Goal: Communication & Community: Answer question/provide support

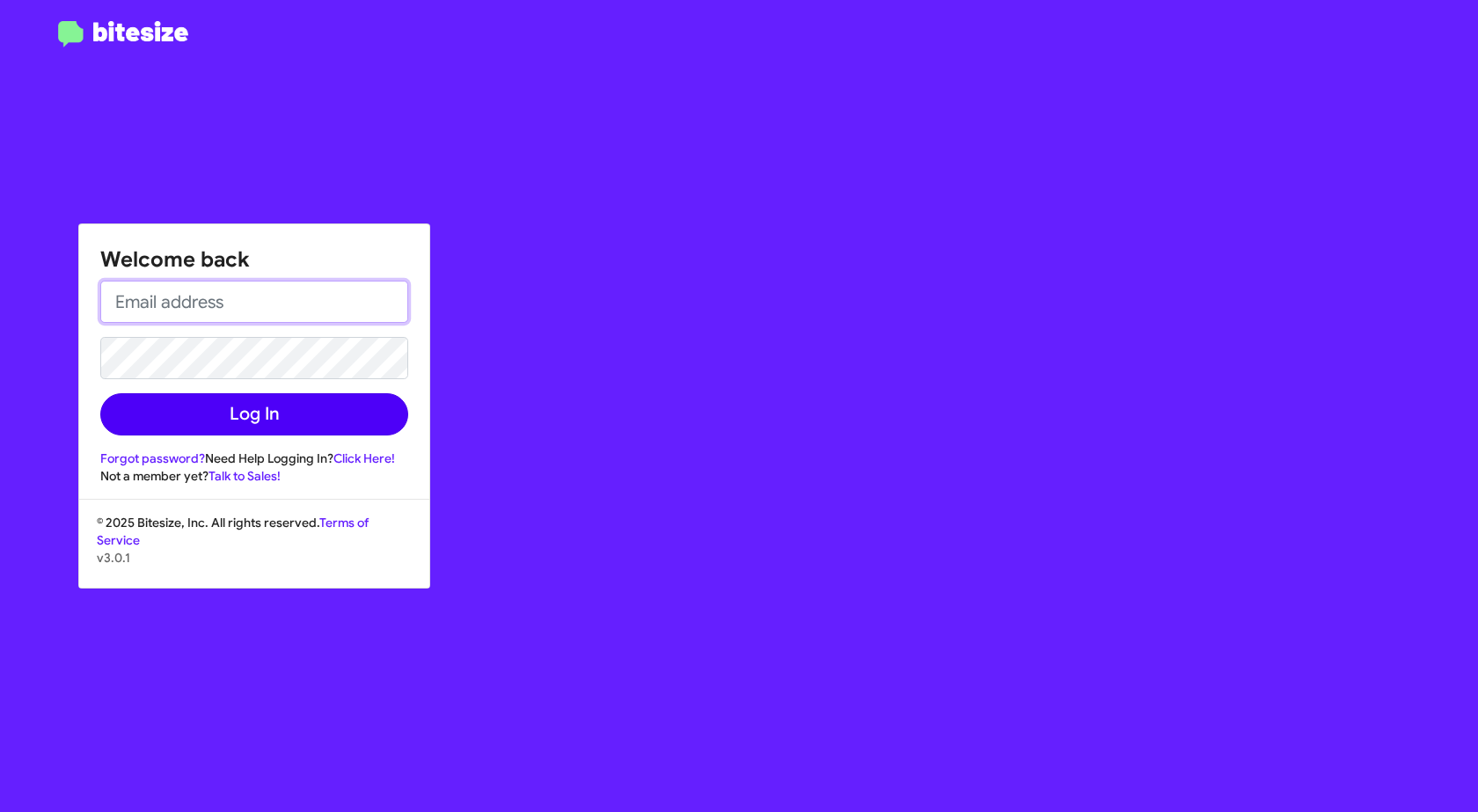
type input "[EMAIL_ADDRESS][DOMAIN_NAME]"
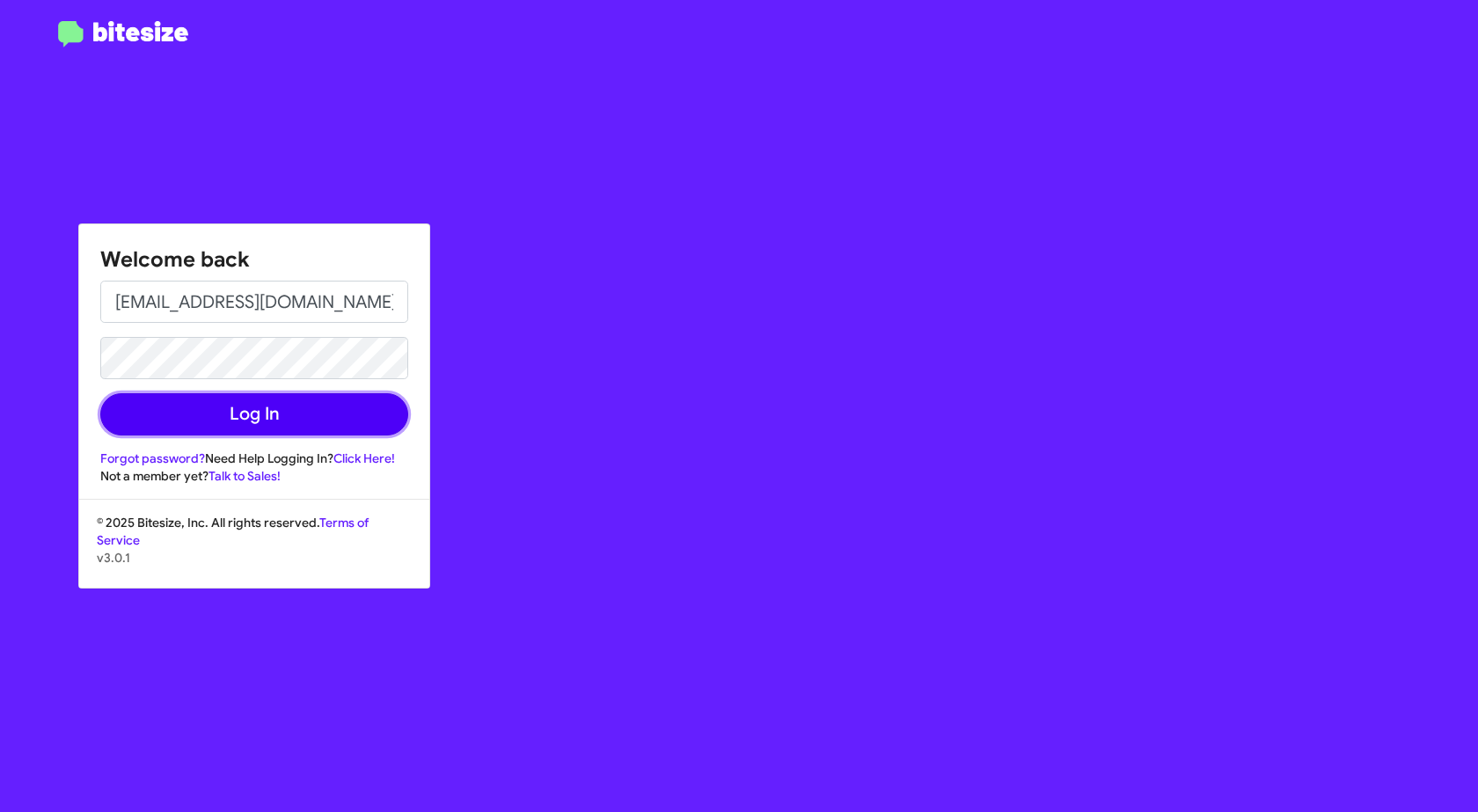
click at [232, 410] on button "Log In" at bounding box center [254, 414] width 308 height 42
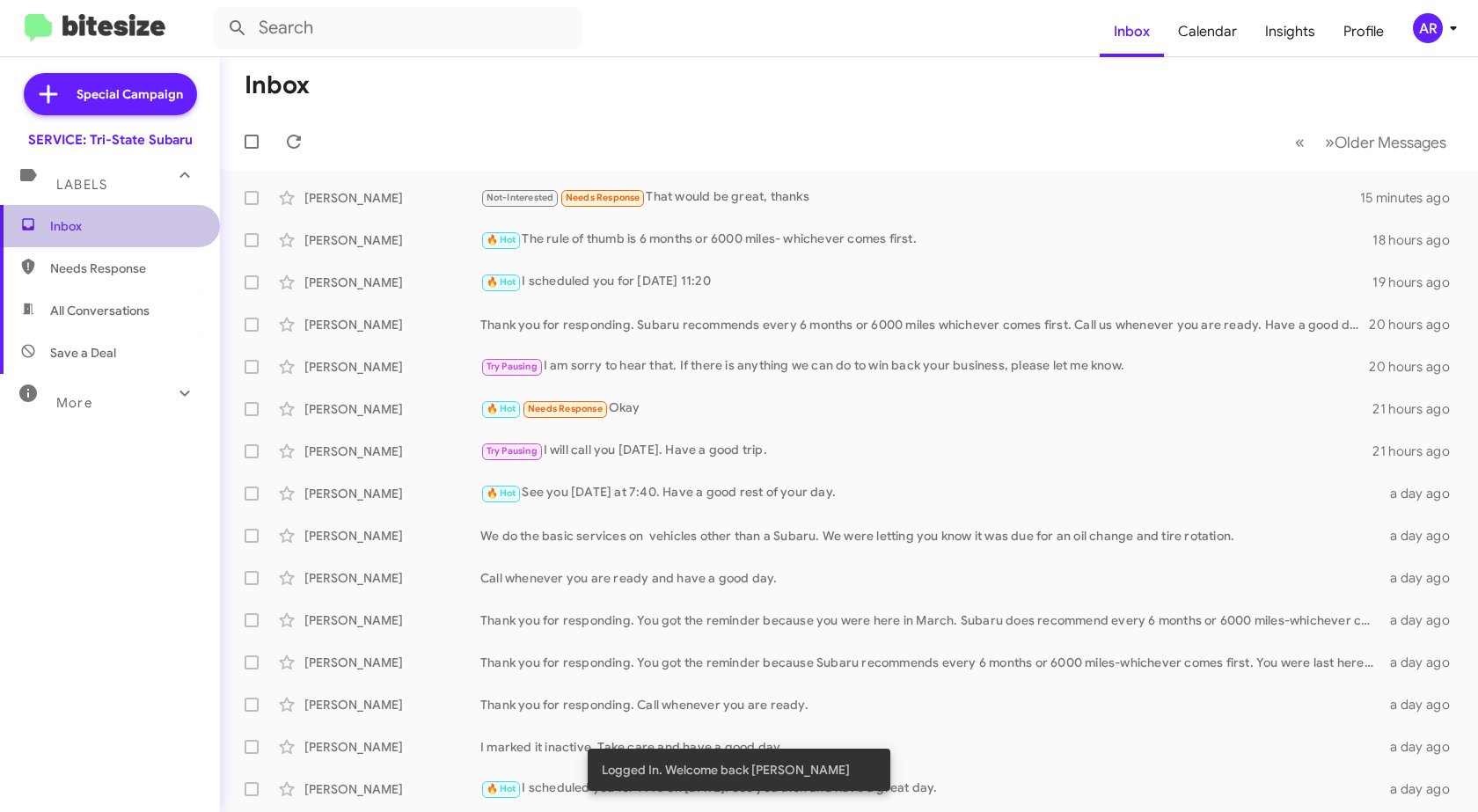
click at [125, 221] on span "Inbox" at bounding box center [124, 226] width 149 height 18
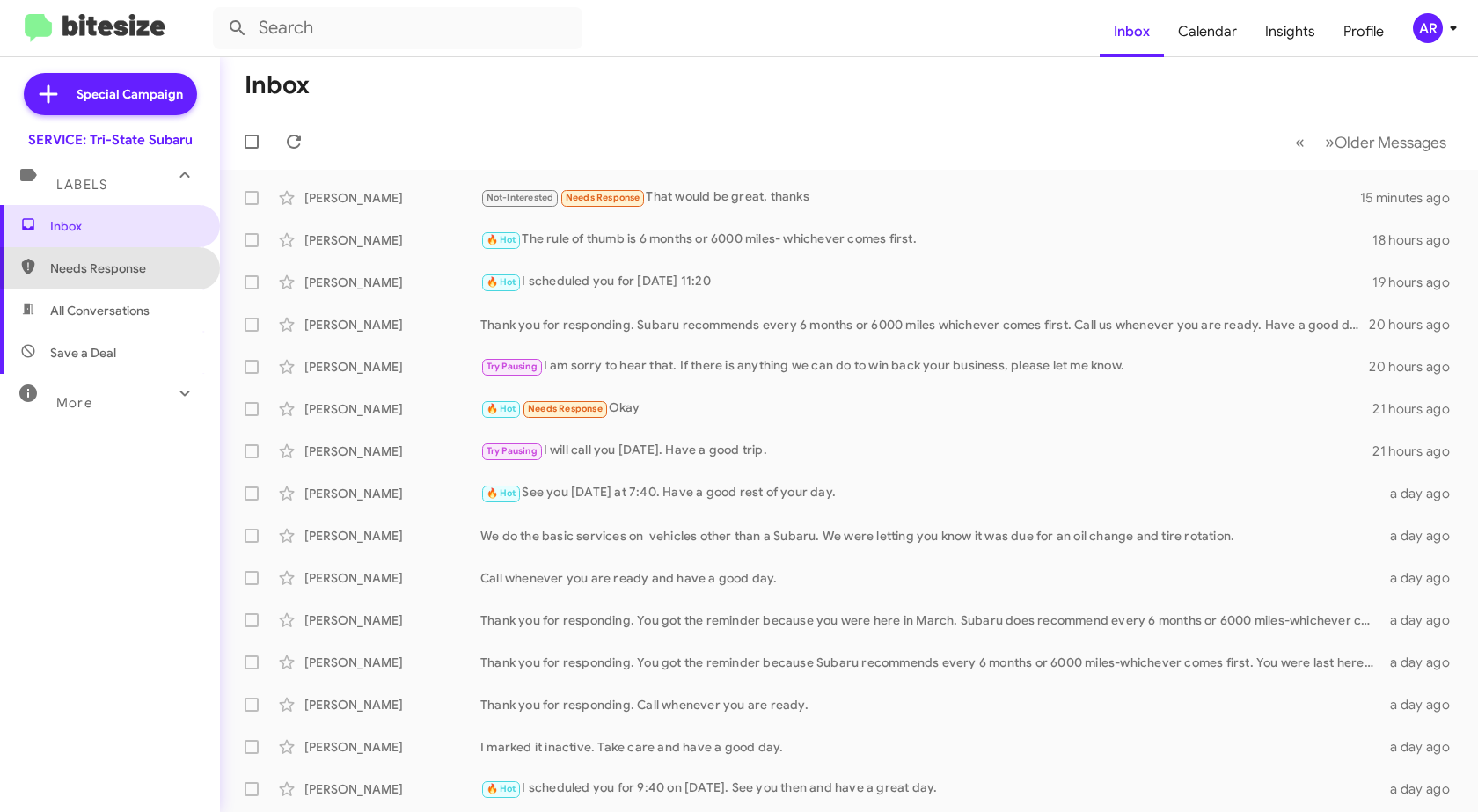
click at [119, 267] on span "Needs Response" at bounding box center [124, 268] width 149 height 18
type input "in:needs-response"
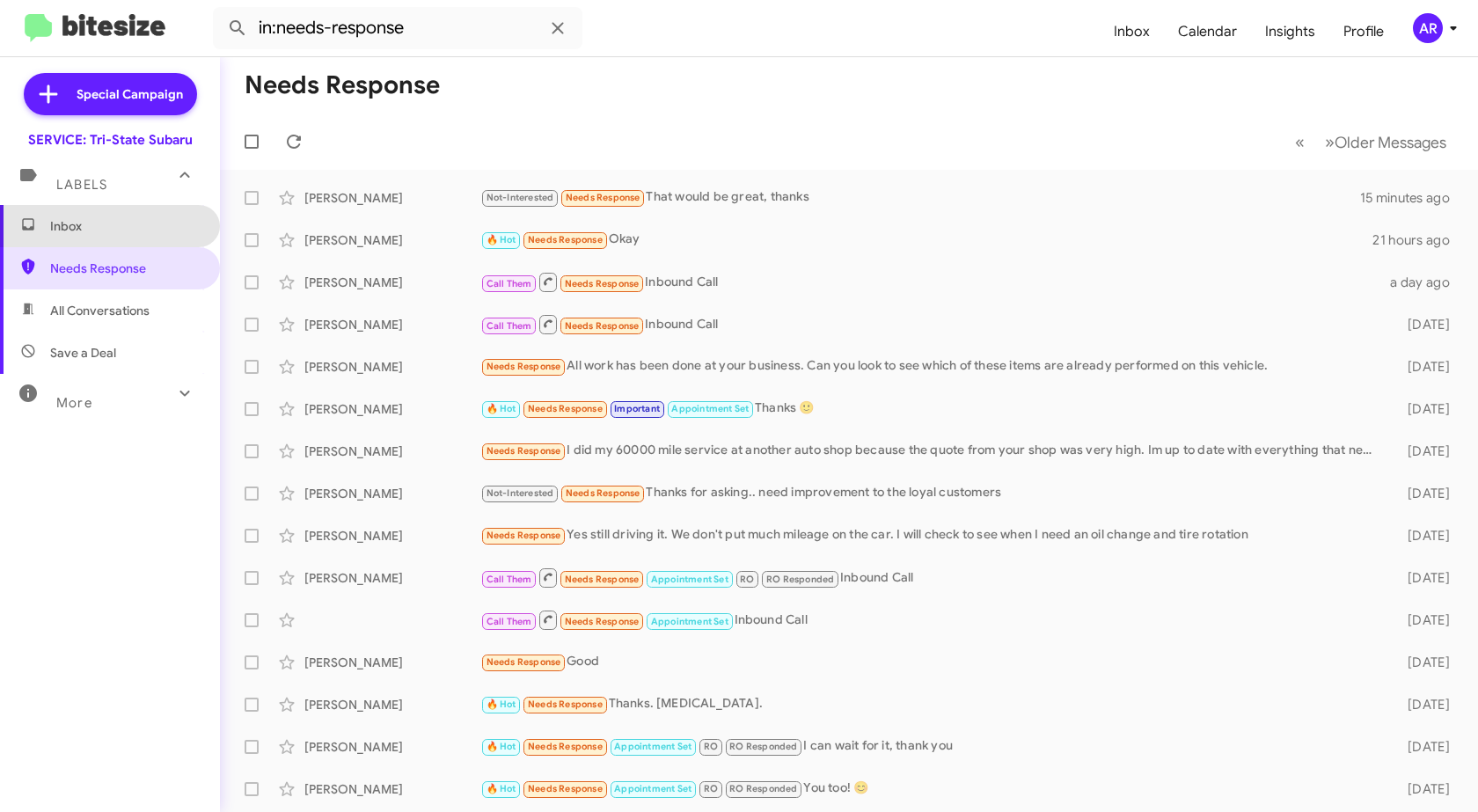
click at [129, 229] on span "Inbox" at bounding box center [124, 226] width 149 height 18
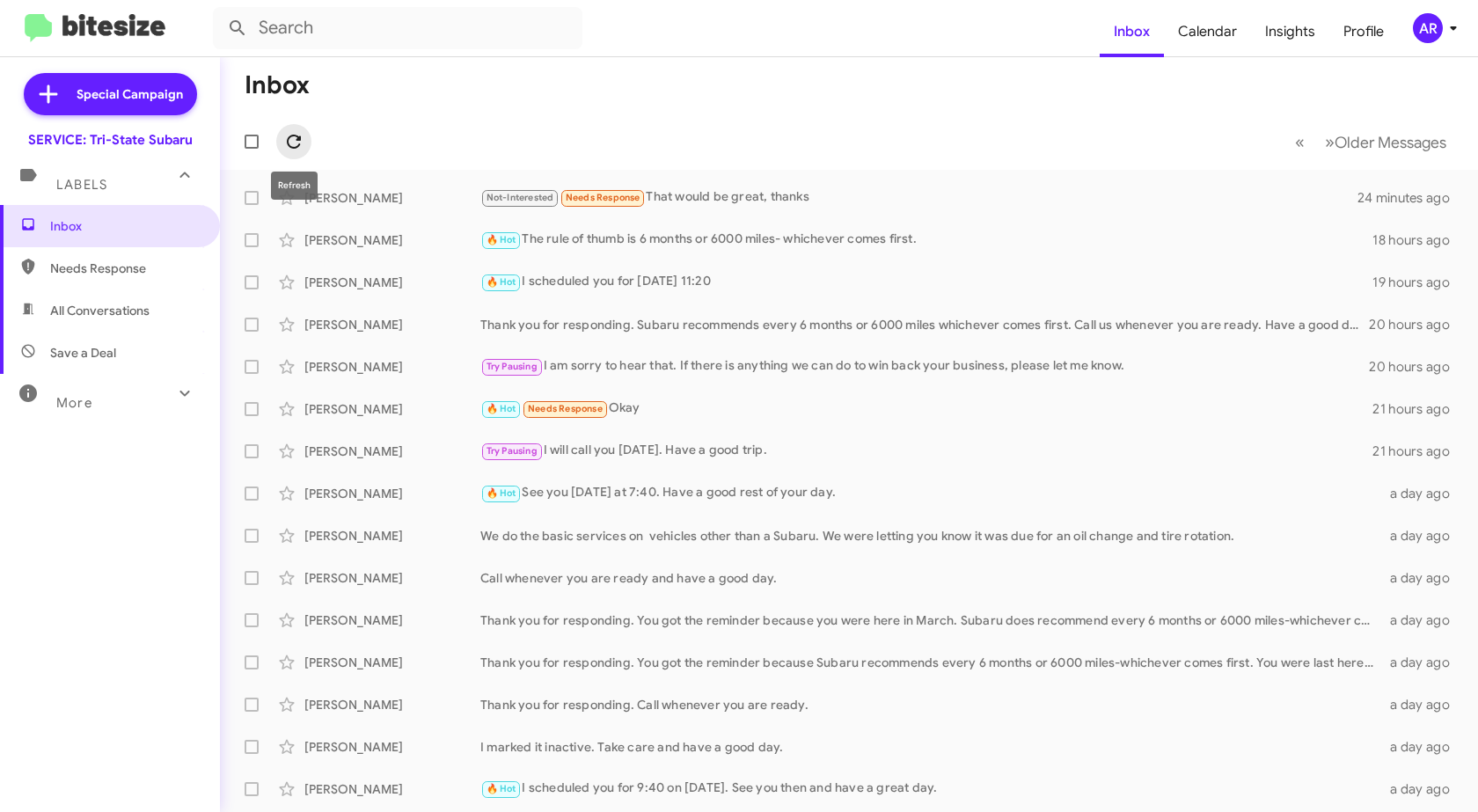
click at [284, 139] on icon at bounding box center [294, 141] width 21 height 21
click at [105, 282] on span "Needs Response" at bounding box center [109, 268] width 220 height 42
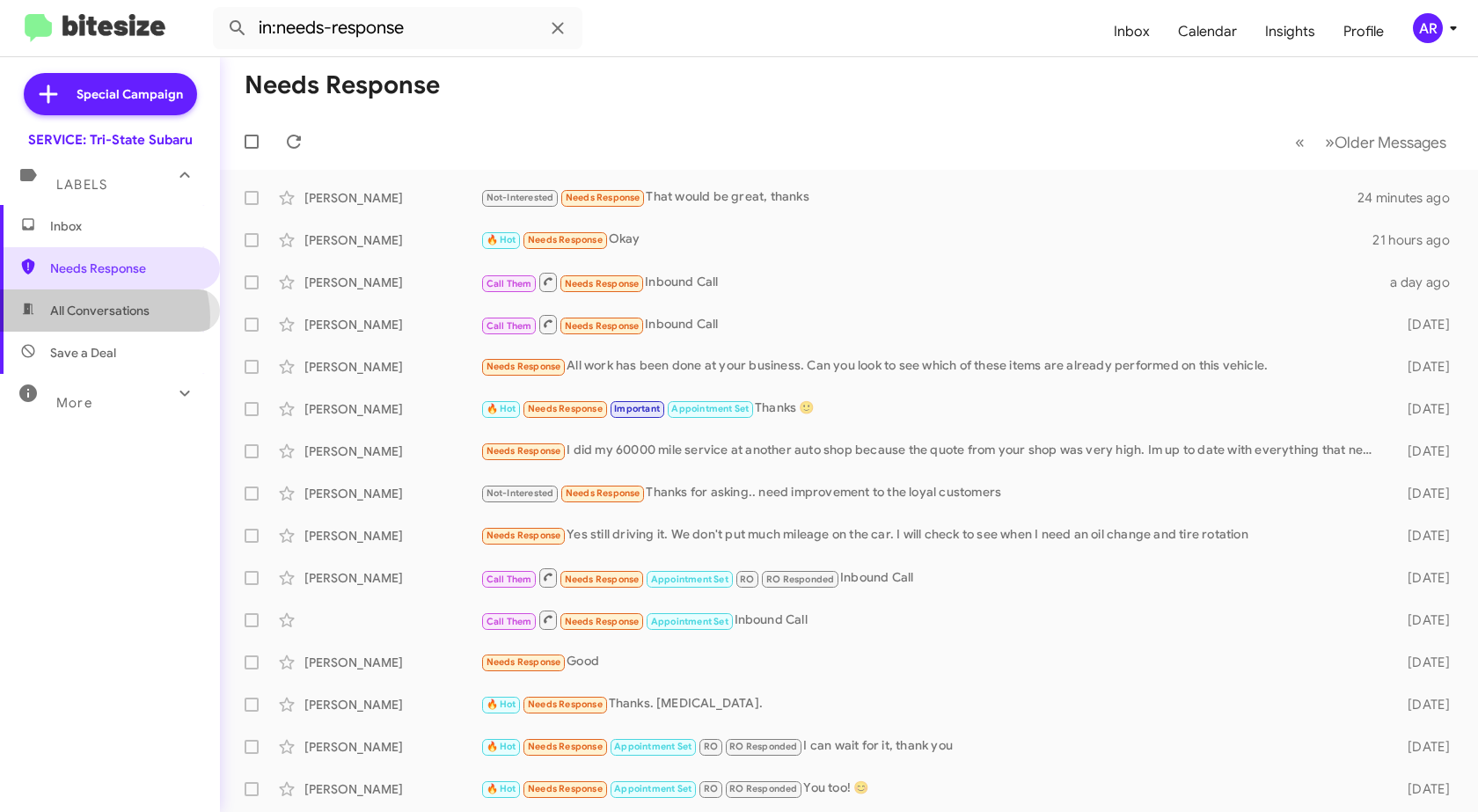
click at [112, 312] on span "All Conversations" at bounding box center [100, 311] width 100 height 18
type input "in:all-conversations"
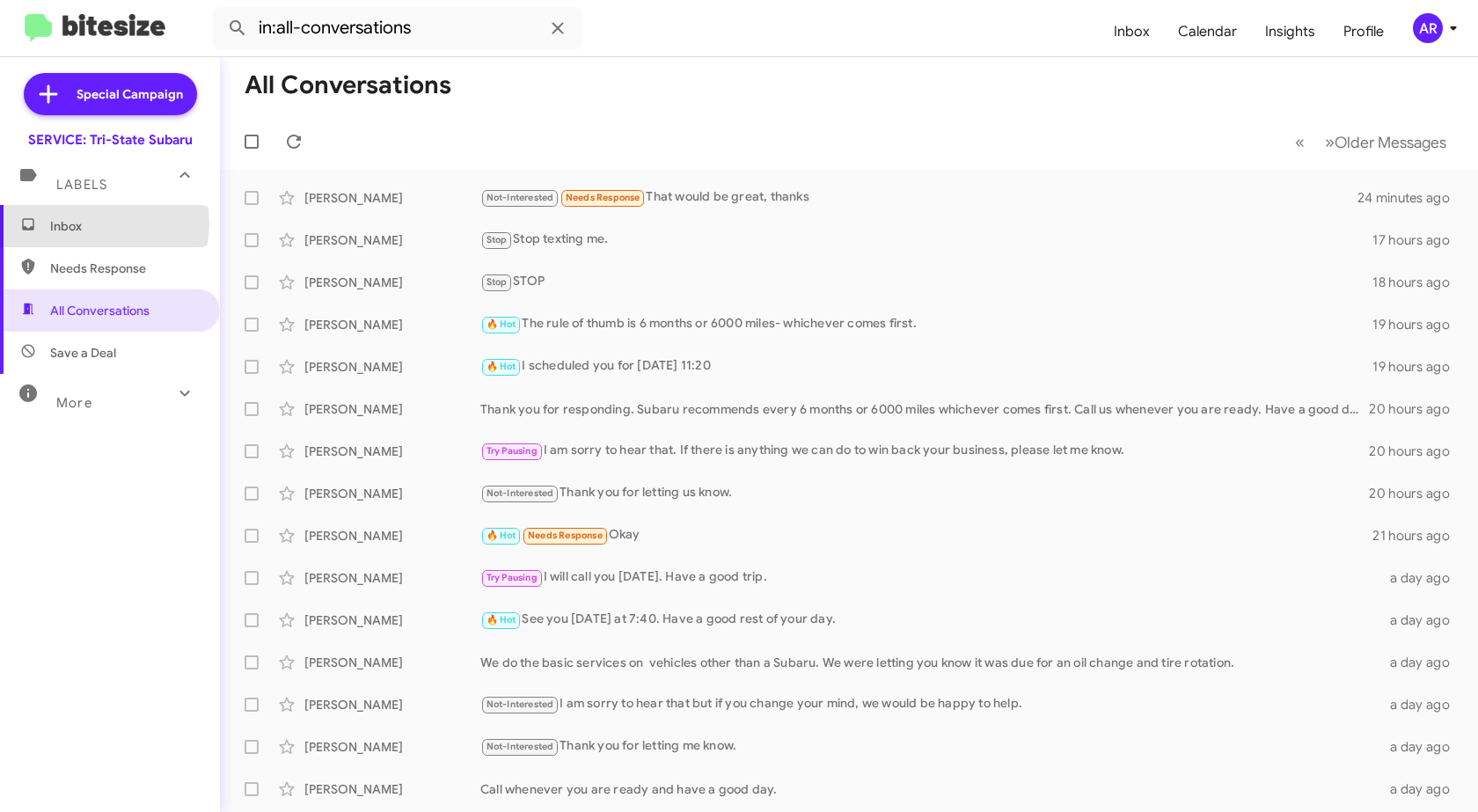
click at [94, 223] on span "Inbox" at bounding box center [124, 226] width 149 height 18
